Goal: Task Accomplishment & Management: Use online tool/utility

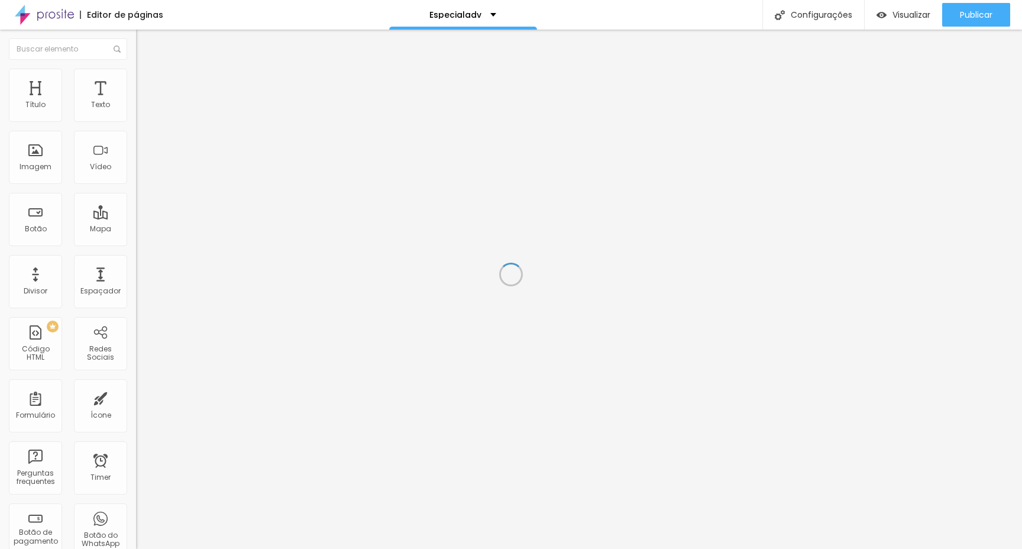
scroll to position [252, 0]
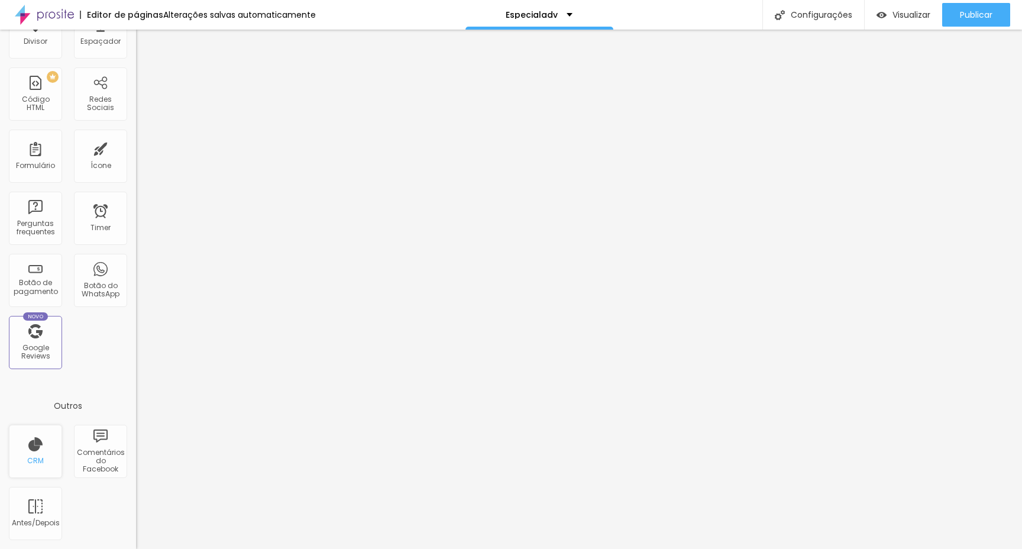
click at [41, 463] on div "CRM" at bounding box center [35, 461] width 17 height 8
click at [32, 458] on div "CRM" at bounding box center [35, 461] width 17 height 8
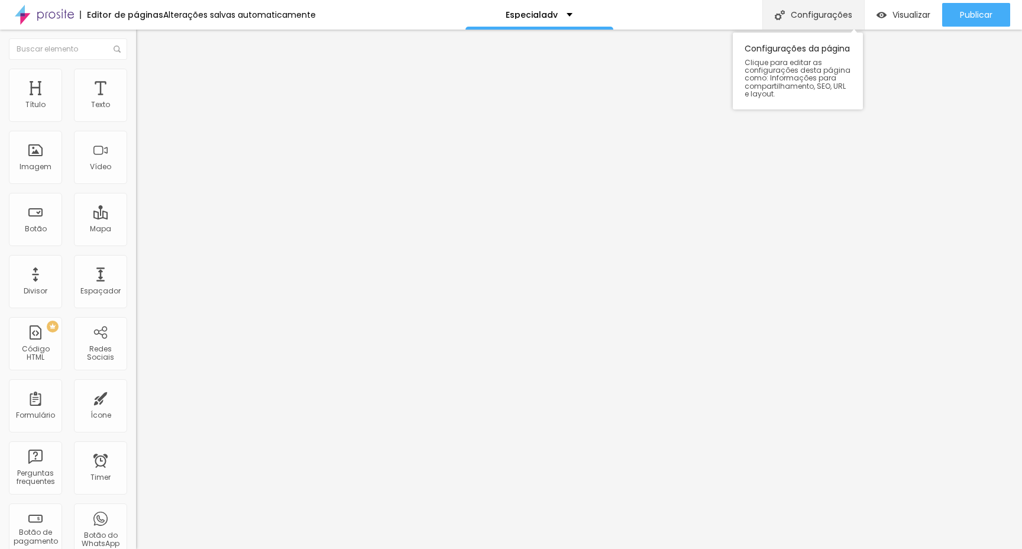
click at [804, 14] on div "Configurações" at bounding box center [813, 15] width 102 height 30
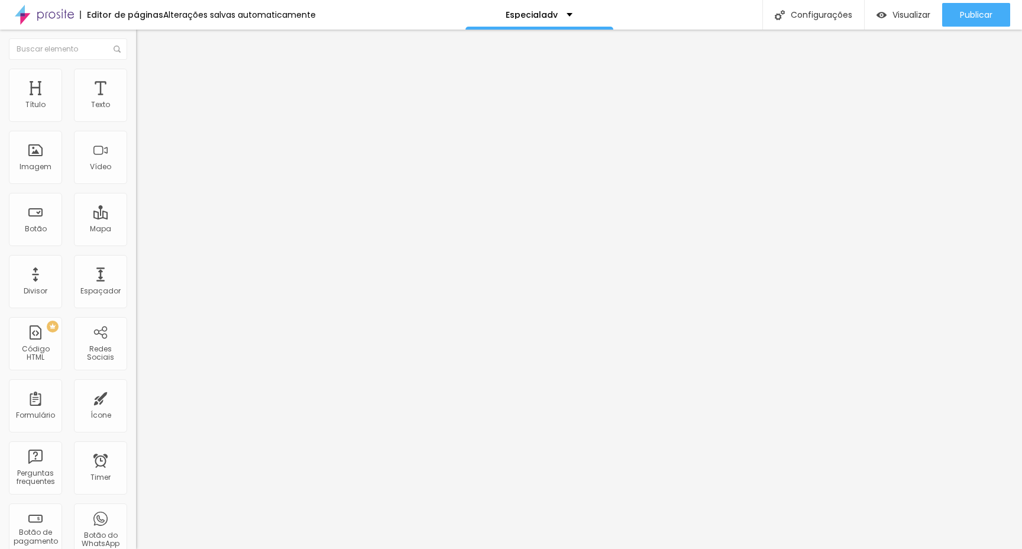
scroll to position [1789, 0]
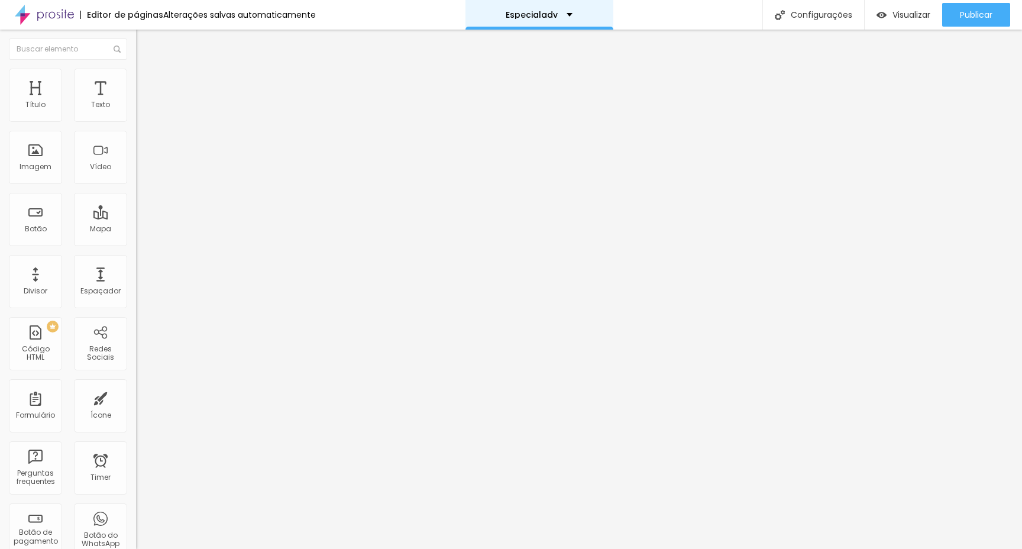
click at [560, 18] on div "Especialadv" at bounding box center [539, 15] width 67 height 8
click at [109, 16] on div "Editor de páginas" at bounding box center [121, 15] width 83 height 8
click at [61, 17] on img at bounding box center [44, 15] width 59 height 30
